Goal: Information Seeking & Learning: Find specific page/section

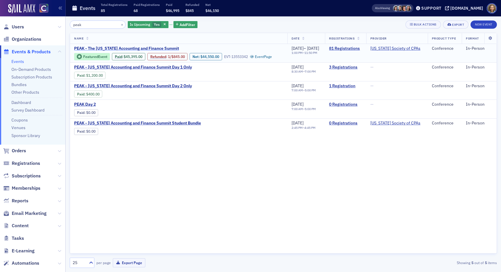
type input "peak"
